Goal: Task Accomplishment & Management: Use online tool/utility

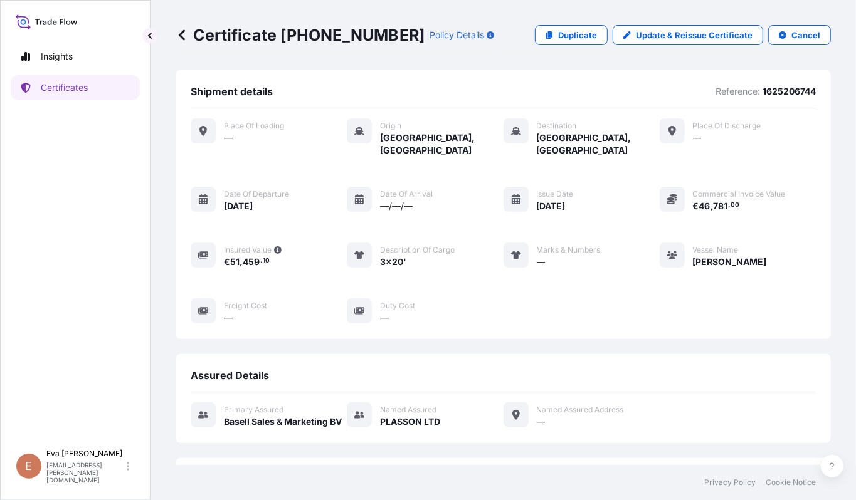
scroll to position [238, 0]
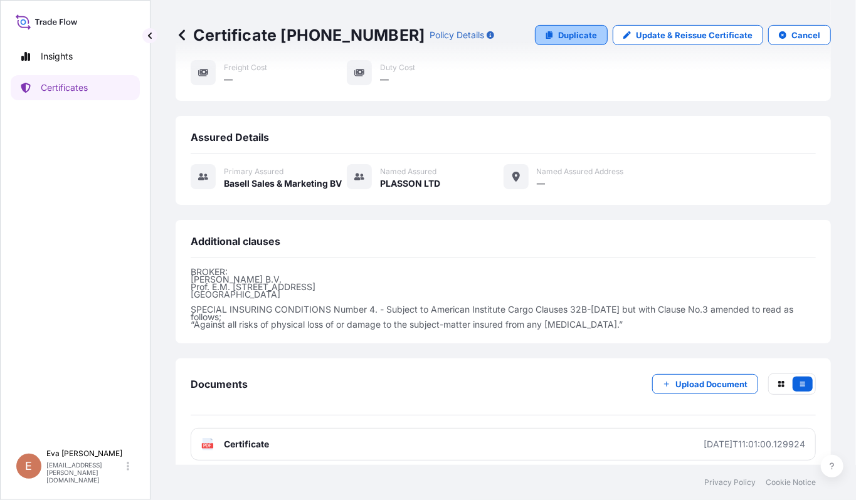
click at [558, 40] on p "Duplicate" at bounding box center [577, 35] width 39 height 13
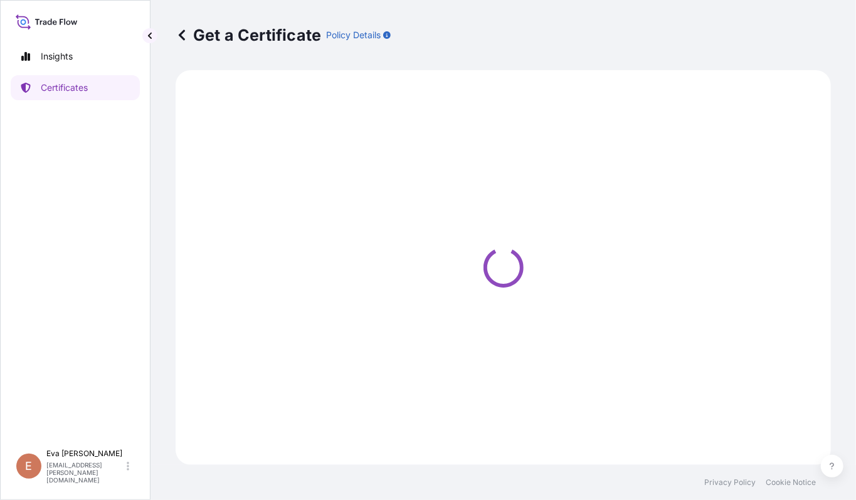
select select "Sea"
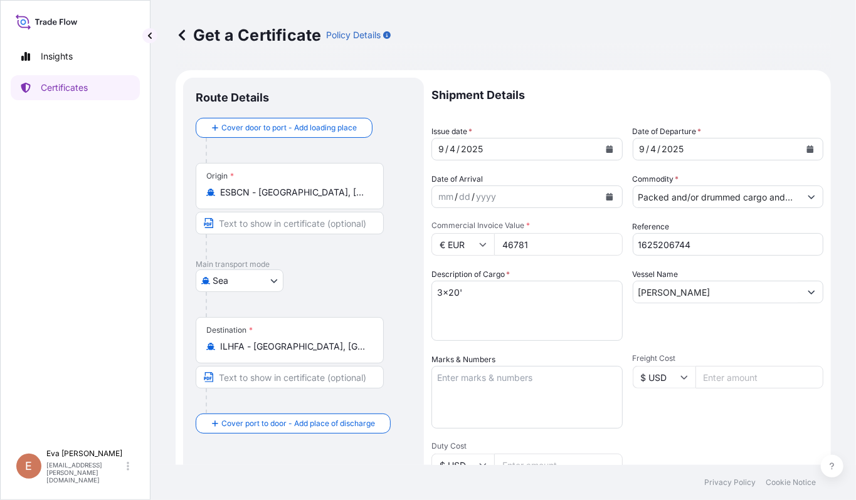
select select "32164"
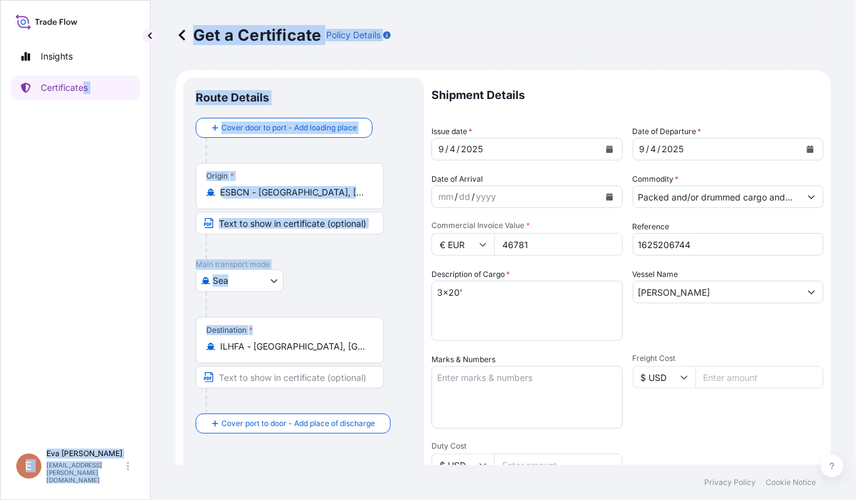
drag, startPoint x: 324, startPoint y: 340, endPoint x: 124, endPoint y: 299, distance: 204.1
click at [81, 307] on div "Insights Certificates E [PERSON_NAME] [PERSON_NAME][EMAIL_ADDRESS][PERSON_NAME]…" at bounding box center [428, 250] width 856 height 500
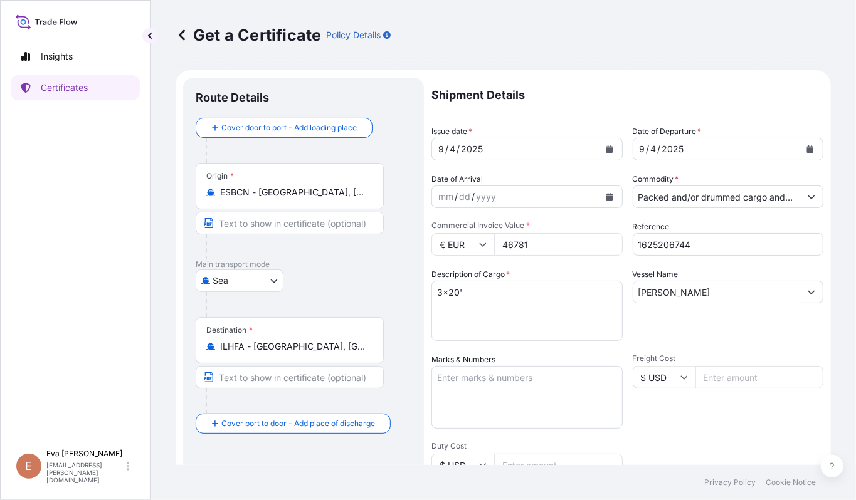
drag, startPoint x: 287, startPoint y: 381, endPoint x: 317, endPoint y: 356, distance: 39.2
click at [293, 381] on input "Text to appear on certificate" at bounding box center [290, 377] width 188 height 23
click at [321, 352] on input "ILHFA - [GEOGRAPHIC_DATA], [GEOGRAPHIC_DATA]" at bounding box center [294, 346] width 148 height 13
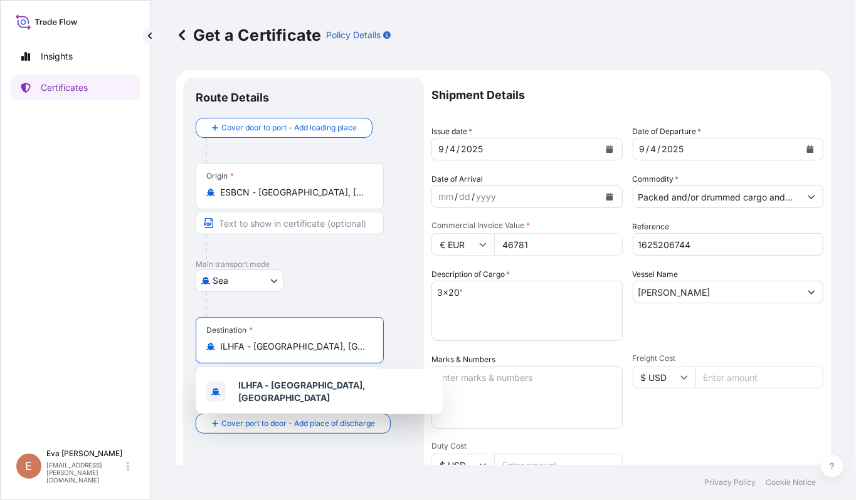
drag, startPoint x: 321, startPoint y: 352, endPoint x: 171, endPoint y: 327, distance: 152.6
click at [171, 327] on div "Get a Certificate Policy Details Route Details Cover door to port - Add loading…" at bounding box center [502, 232] width 705 height 465
type input "o"
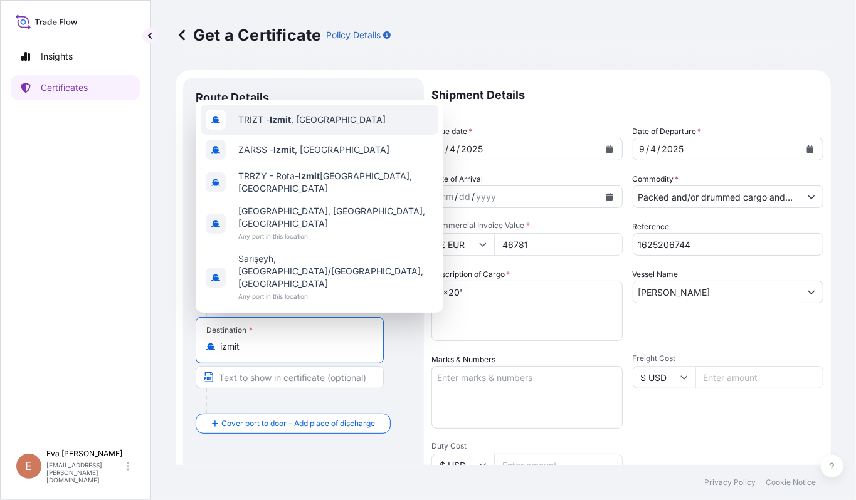
click at [266, 126] on span "TRIZT - [GEOGRAPHIC_DATA] , [GEOGRAPHIC_DATA]" at bounding box center [311, 119] width 147 height 13
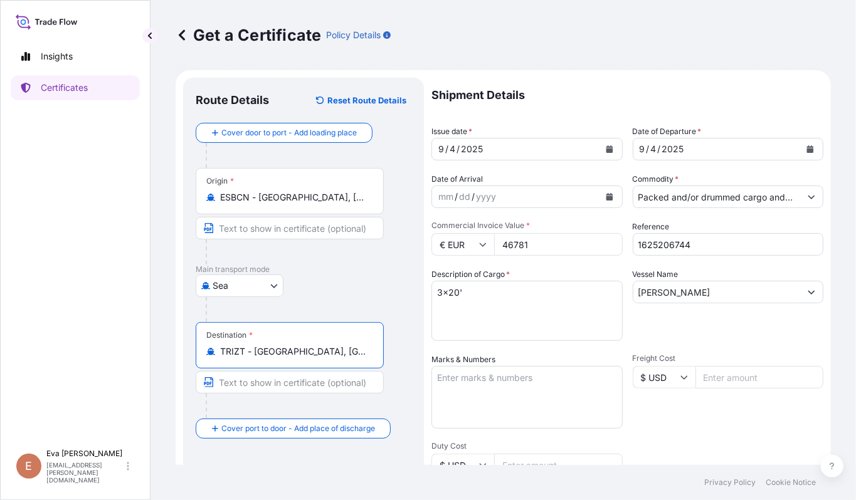
type input "TRIZT - [GEOGRAPHIC_DATA], [GEOGRAPHIC_DATA]"
click at [683, 204] on input "Packed and/or drummed cargo and other sendings - non bulk" at bounding box center [716, 197] width 167 height 23
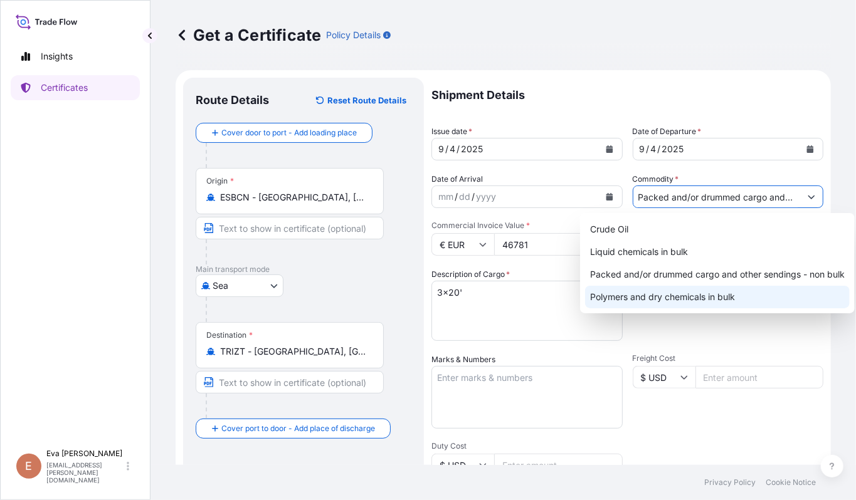
click at [673, 301] on div "Polymers and dry chemicals in bulk" at bounding box center [717, 297] width 265 height 23
type input "Polymers and dry chemicals in bulk"
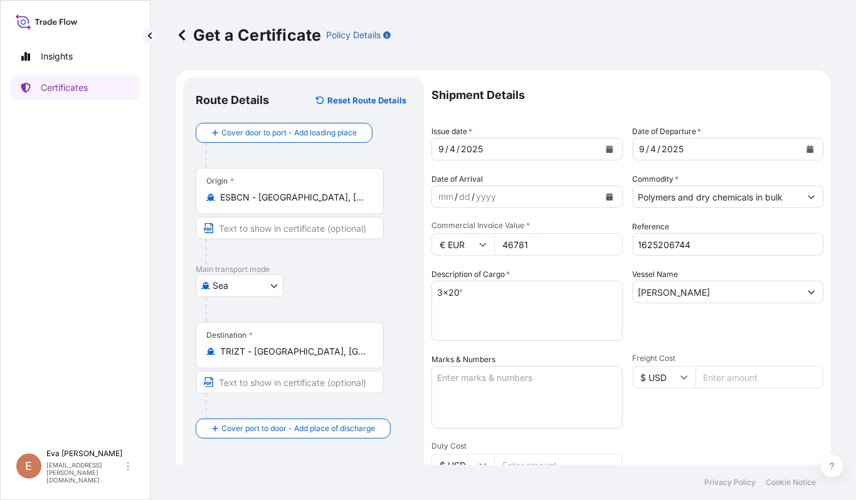
drag, startPoint x: 535, startPoint y: 246, endPoint x: 126, endPoint y: 187, distance: 413.7
click at [126, 187] on div "Insights Certificates E [PERSON_NAME] [PERSON_NAME][EMAIL_ADDRESS][PERSON_NAME]…" at bounding box center [428, 250] width 856 height 500
type input "29858.40"
drag, startPoint x: 693, startPoint y: 243, endPoint x: 662, endPoint y: 243, distance: 30.7
click at [662, 243] on input "1625206744" at bounding box center [728, 244] width 191 height 23
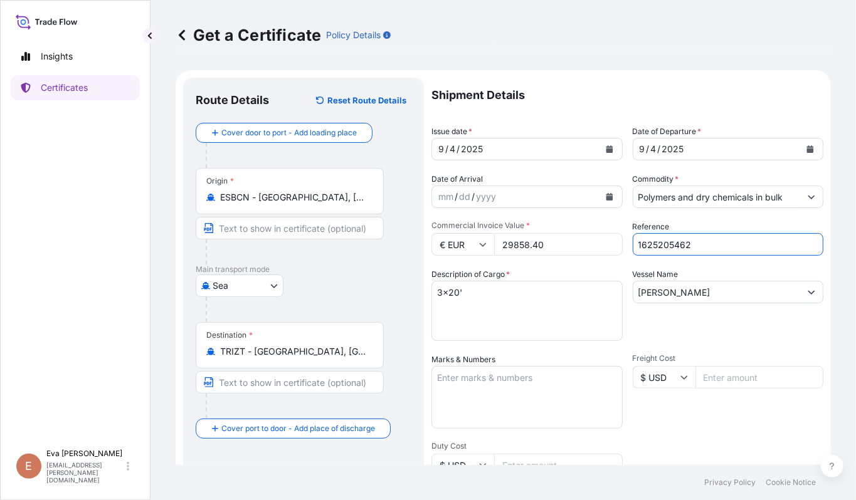
type input "1625205462"
drag, startPoint x: 444, startPoint y: 290, endPoint x: 337, endPoint y: 289, distance: 107.2
click at [347, 292] on form "Route Details Reset Route Details Cover door to port - Add loading place Place …" at bounding box center [503, 394] width 655 height 648
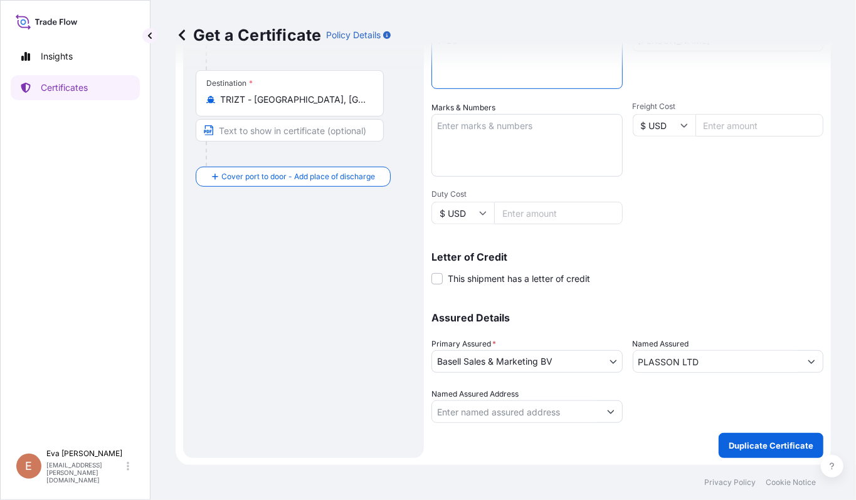
type textarea "1x20'"
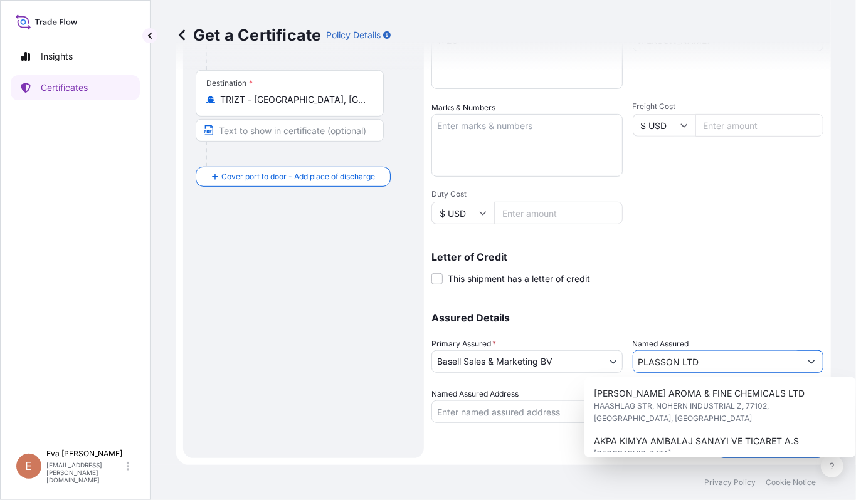
drag, startPoint x: 728, startPoint y: 361, endPoint x: 360, endPoint y: 302, distance: 373.4
click at [369, 308] on form "Route Details Reset Route Details Cover door to port - Add loading place Place …" at bounding box center [503, 142] width 655 height 648
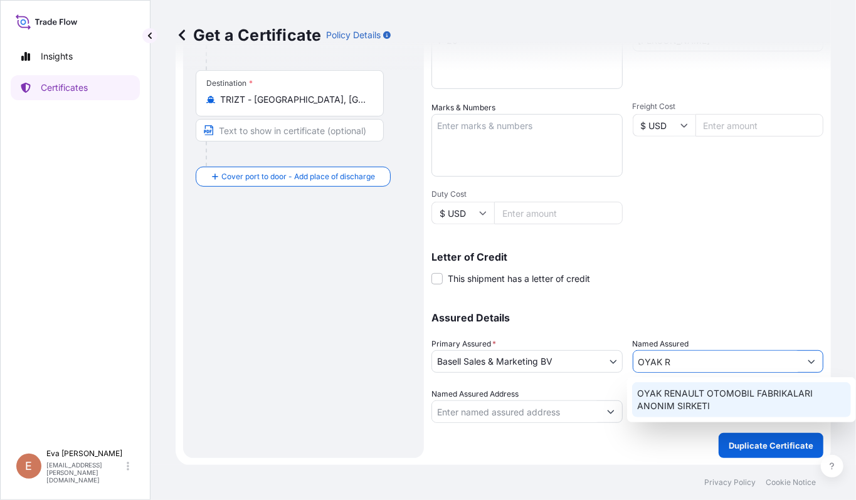
click at [728, 392] on span "OYAK RENAULT OTOMOBIL FABRIKALARI ANONIM SIRKETI" at bounding box center [741, 399] width 209 height 25
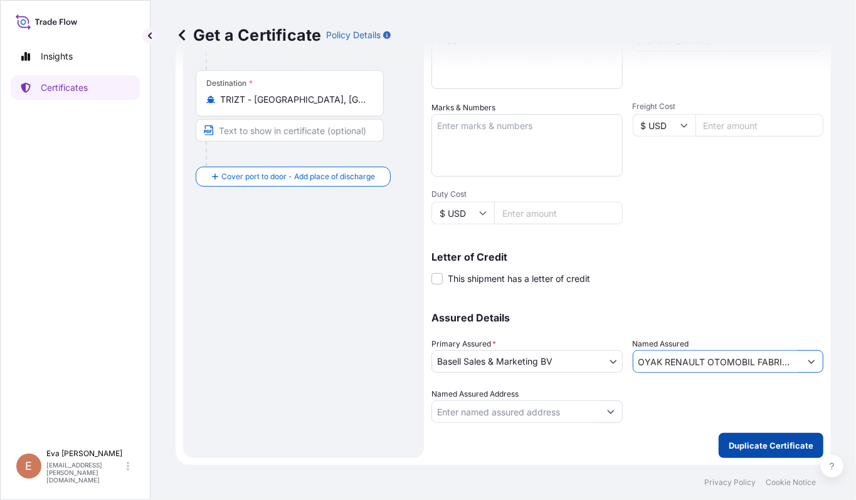
type input "OYAK RENAULT OTOMOBIL FABRIKALARI ANONIM SIRKETI"
click at [762, 435] on button "Duplicate Certificate" at bounding box center [770, 445] width 105 height 25
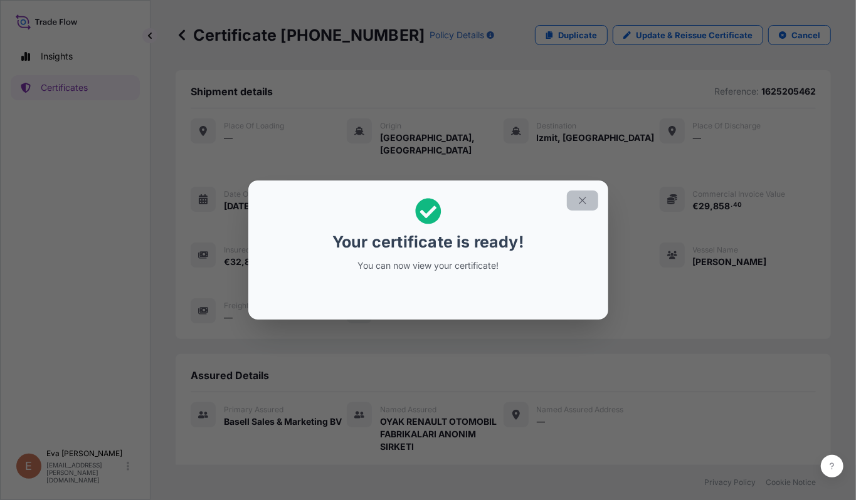
click at [590, 202] on button "button" at bounding box center [582, 201] width 31 height 20
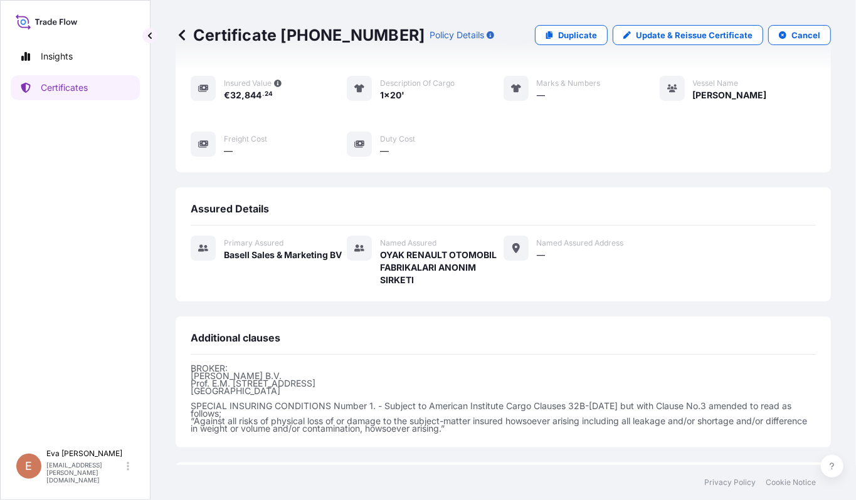
scroll to position [271, 0]
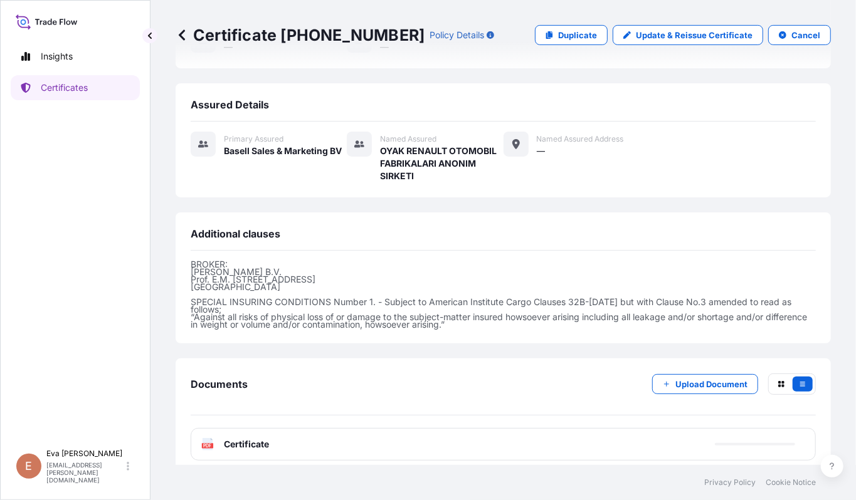
click at [241, 438] on span "Certificate" at bounding box center [246, 444] width 45 height 13
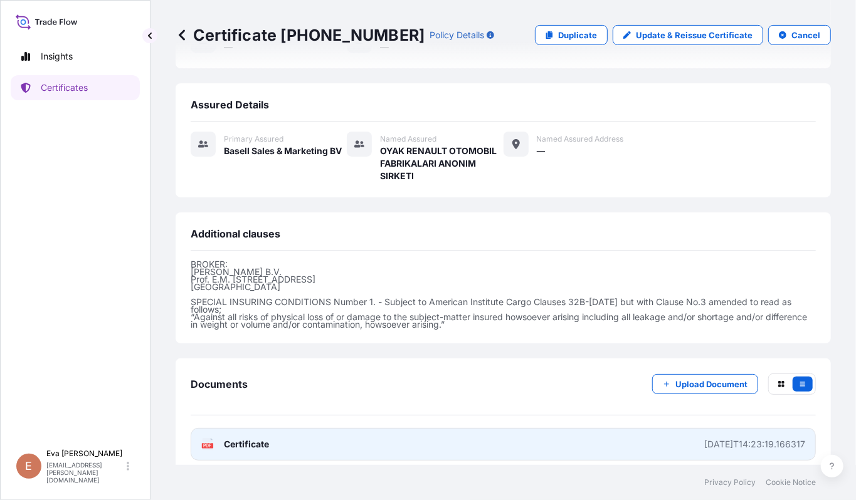
click at [243, 438] on span "Certificate" at bounding box center [246, 444] width 45 height 13
